Goal: Transaction & Acquisition: Purchase product/service

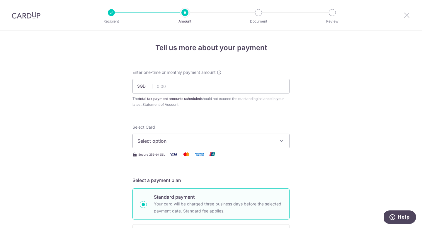
click at [408, 15] on icon at bounding box center [406, 14] width 7 height 7
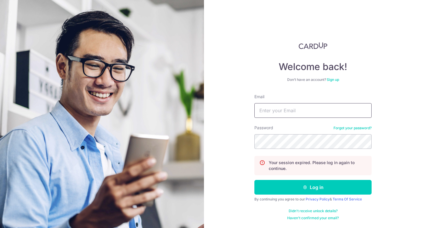
type input "jleehuishan@gmail.com"
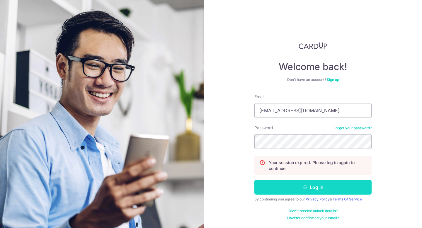
click at [311, 186] on button "Log in" at bounding box center [312, 187] width 117 height 15
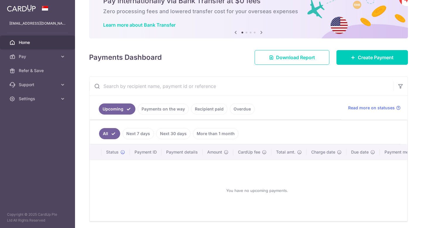
scroll to position [30, 0]
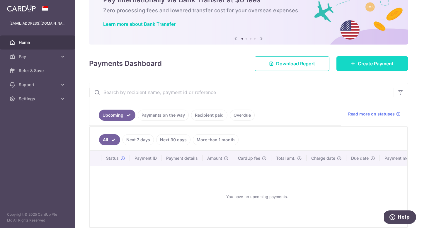
click at [366, 55] on div "Payments Dashboard Download Report Create Payment" at bounding box center [248, 62] width 319 height 17
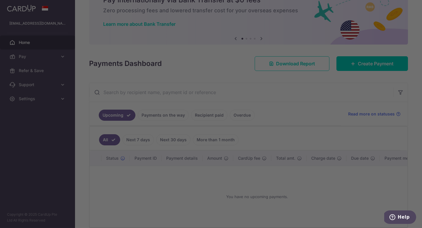
click at [366, 62] on div at bounding box center [213, 115] width 426 height 230
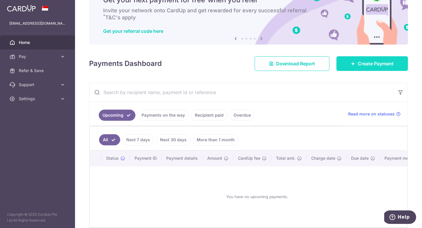
click at [377, 60] on span "Create Payment" at bounding box center [376, 63] width 36 height 7
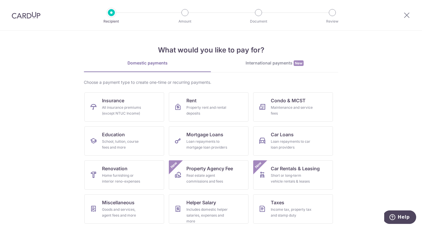
scroll to position [34, 0]
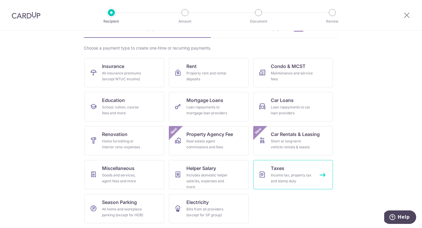
click at [272, 171] on span "Taxes" at bounding box center [277, 168] width 13 height 7
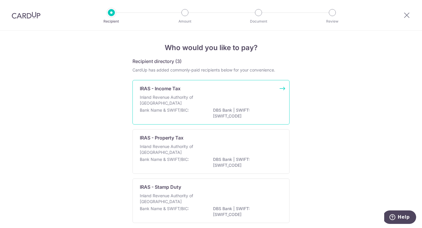
click at [179, 104] on p "Inland Revenue Authority of [GEOGRAPHIC_DATA]" at bounding box center [171, 100] width 62 height 12
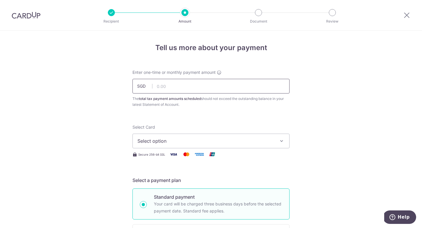
click at [182, 91] on input "text" at bounding box center [210, 86] width 157 height 15
paste input "2,394.44"
type input "2,394.44"
click at [153, 142] on span "Select option" at bounding box center [205, 140] width 136 height 7
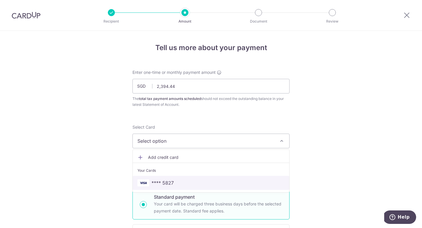
click at [154, 181] on span "**** 5827" at bounding box center [162, 182] width 22 height 7
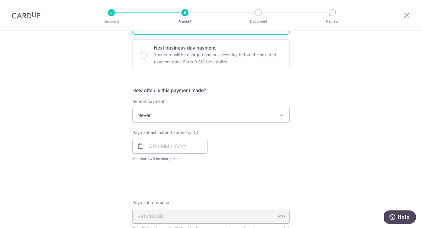
scroll to position [186, 0]
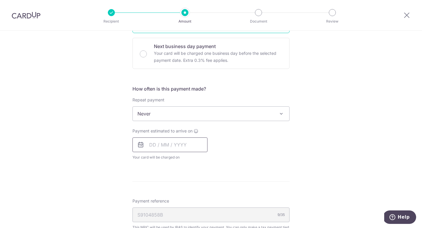
click at [151, 143] on input "text" at bounding box center [169, 144] width 75 height 15
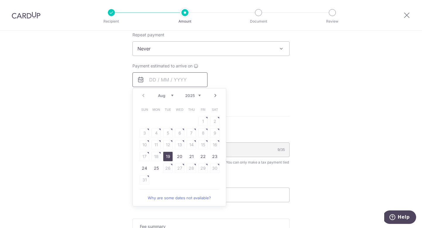
scroll to position [253, 0]
click at [169, 157] on link "19" at bounding box center [167, 154] width 9 height 9
type input "19/08/2025"
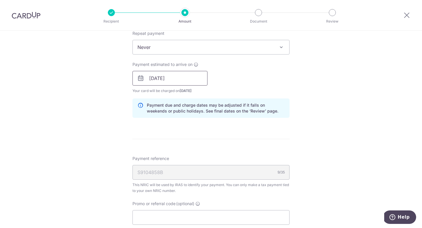
click at [179, 74] on input "19/08/2025" at bounding box center [169, 78] width 75 height 15
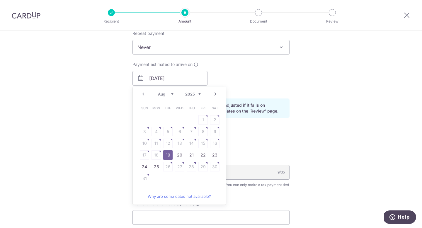
click at [94, 100] on div "Tell us more about your payment Enter one-time or monthly payment amount SGD 2,…" at bounding box center [211, 62] width 422 height 568
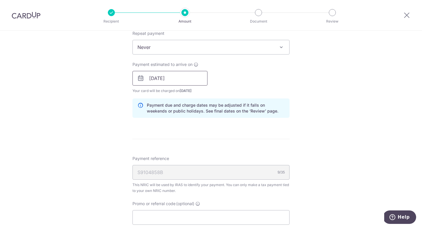
click at [161, 79] on input "19/08/2025" at bounding box center [169, 78] width 75 height 15
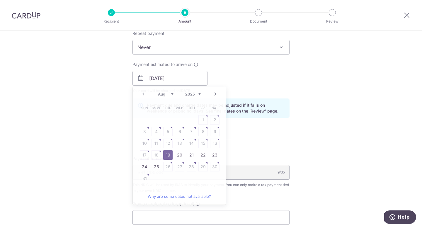
click at [116, 114] on div "Tell us more about your payment Enter one-time or monthly payment amount SGD 2,…" at bounding box center [211, 62] width 422 height 568
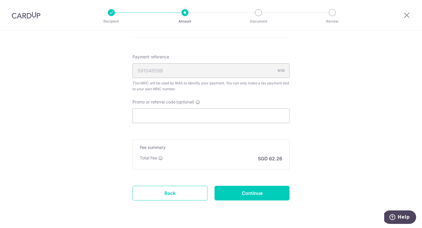
scroll to position [371, 0]
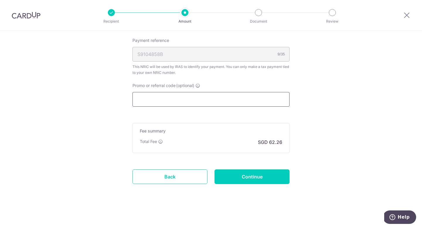
click at [181, 100] on input "Promo or referral code (optional)" at bounding box center [210, 99] width 157 height 15
paste input "VTAX25ONE"
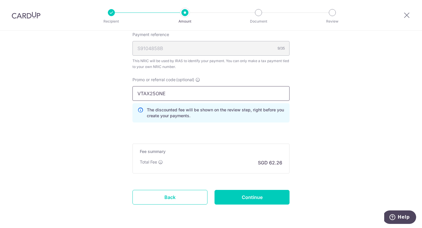
scroll to position [377, 0]
type input "VTAX25ONE"
click at [251, 193] on input "Continue" at bounding box center [251, 197] width 75 height 15
type input "Create Schedule"
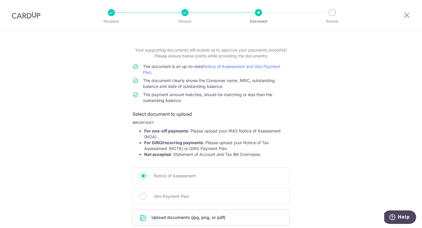
scroll to position [71, 0]
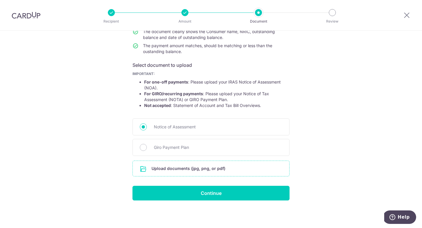
click at [194, 172] on input "file" at bounding box center [211, 168] width 156 height 15
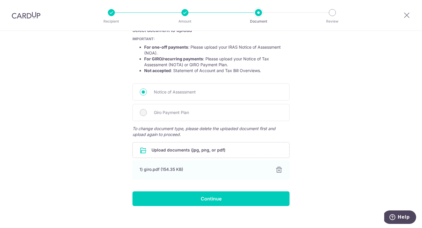
scroll to position [112, 0]
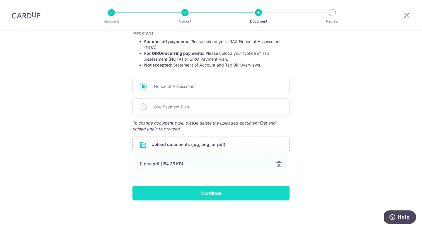
click at [170, 194] on input "Continue" at bounding box center [210, 193] width 157 height 15
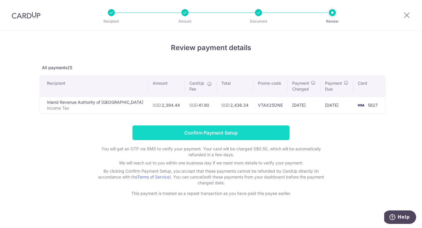
click at [256, 134] on input "Confirm Payment Setup" at bounding box center [210, 132] width 157 height 15
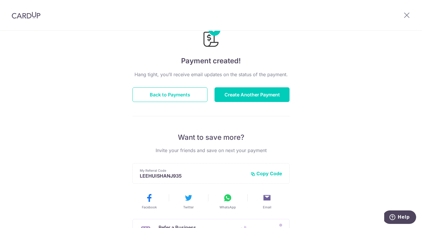
scroll to position [30, 0]
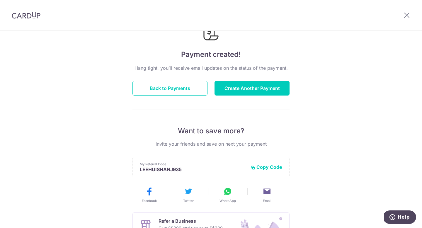
click at [277, 169] on button "Copy Code" at bounding box center [266, 167] width 32 height 6
click at [231, 194] on icon at bounding box center [227, 191] width 9 height 9
